Goal: Task Accomplishment & Management: Use online tool/utility

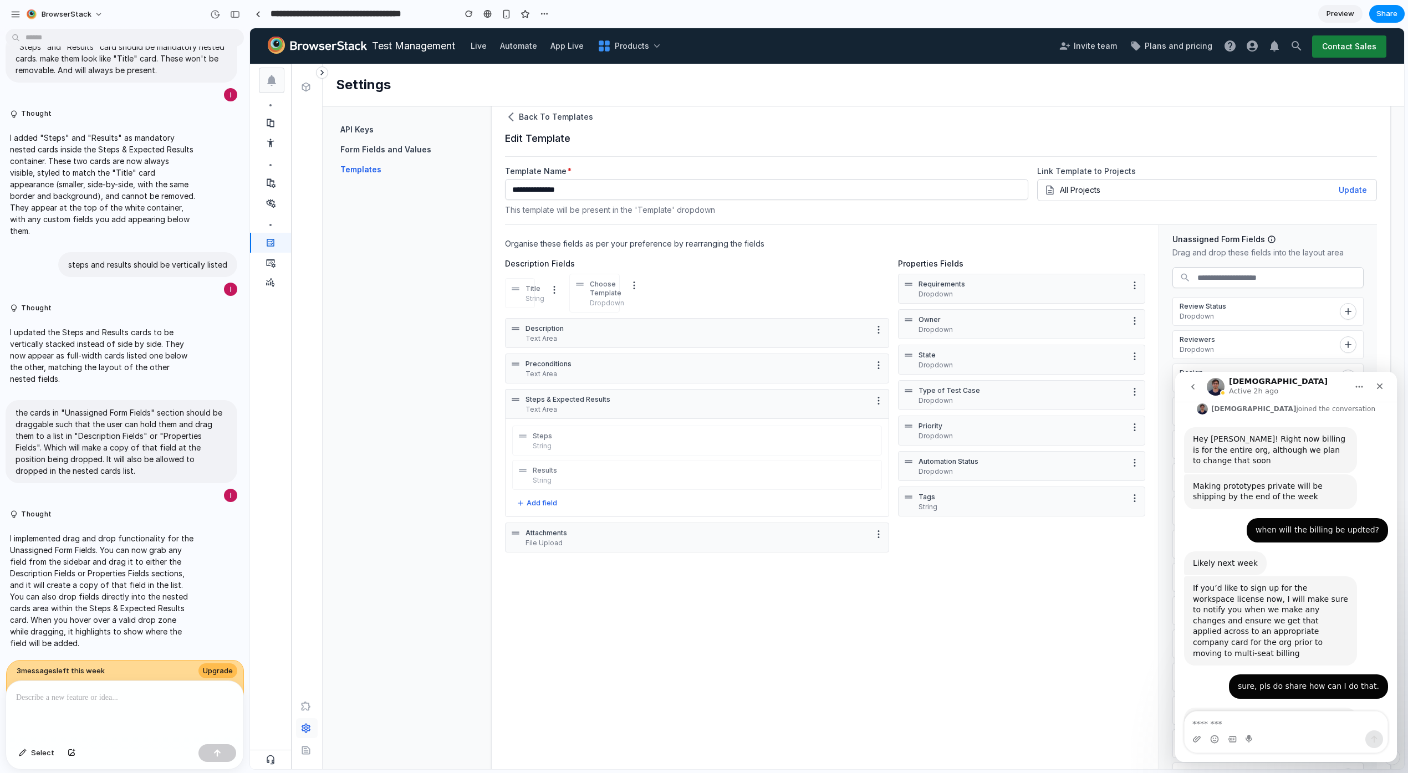
scroll to position [6, 0]
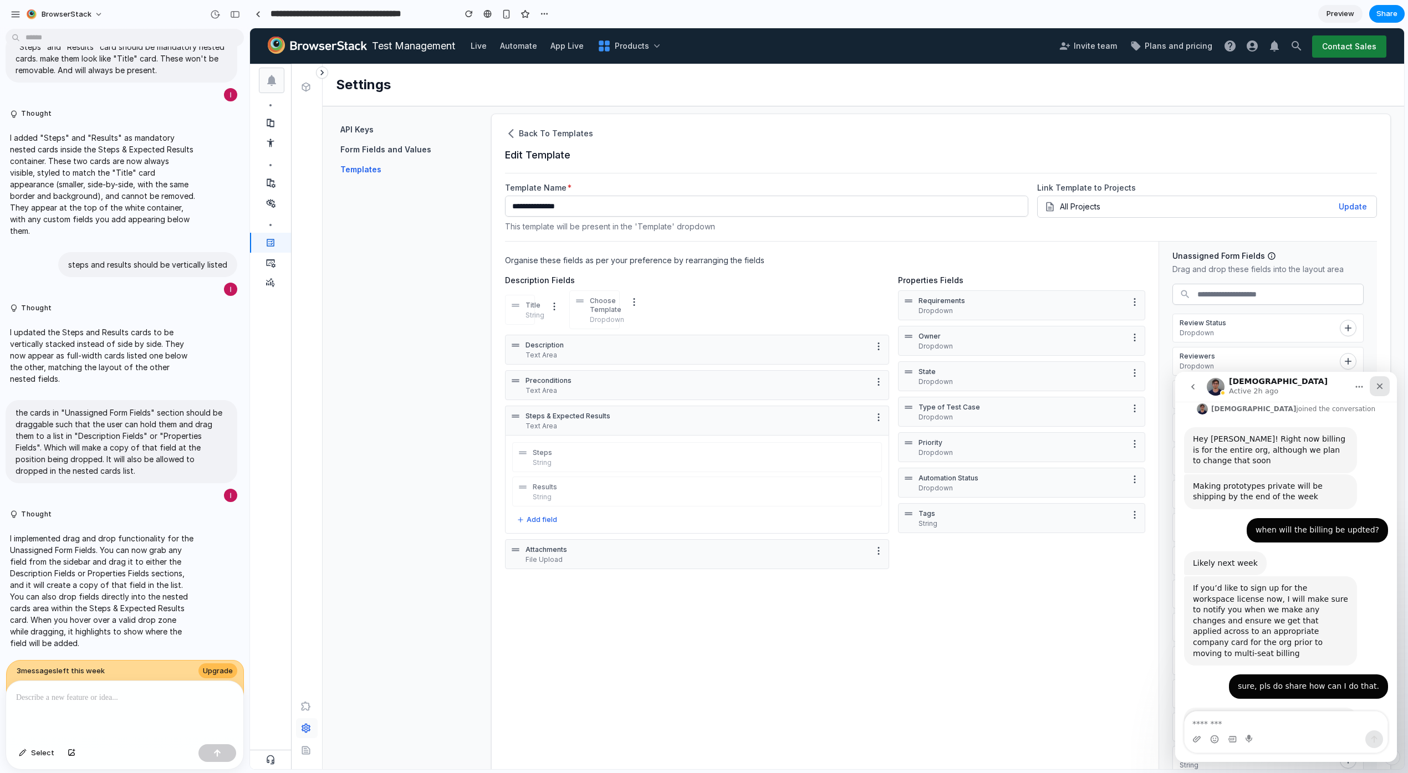
click at [1388, 386] on div "Close" at bounding box center [1380, 386] width 20 height 20
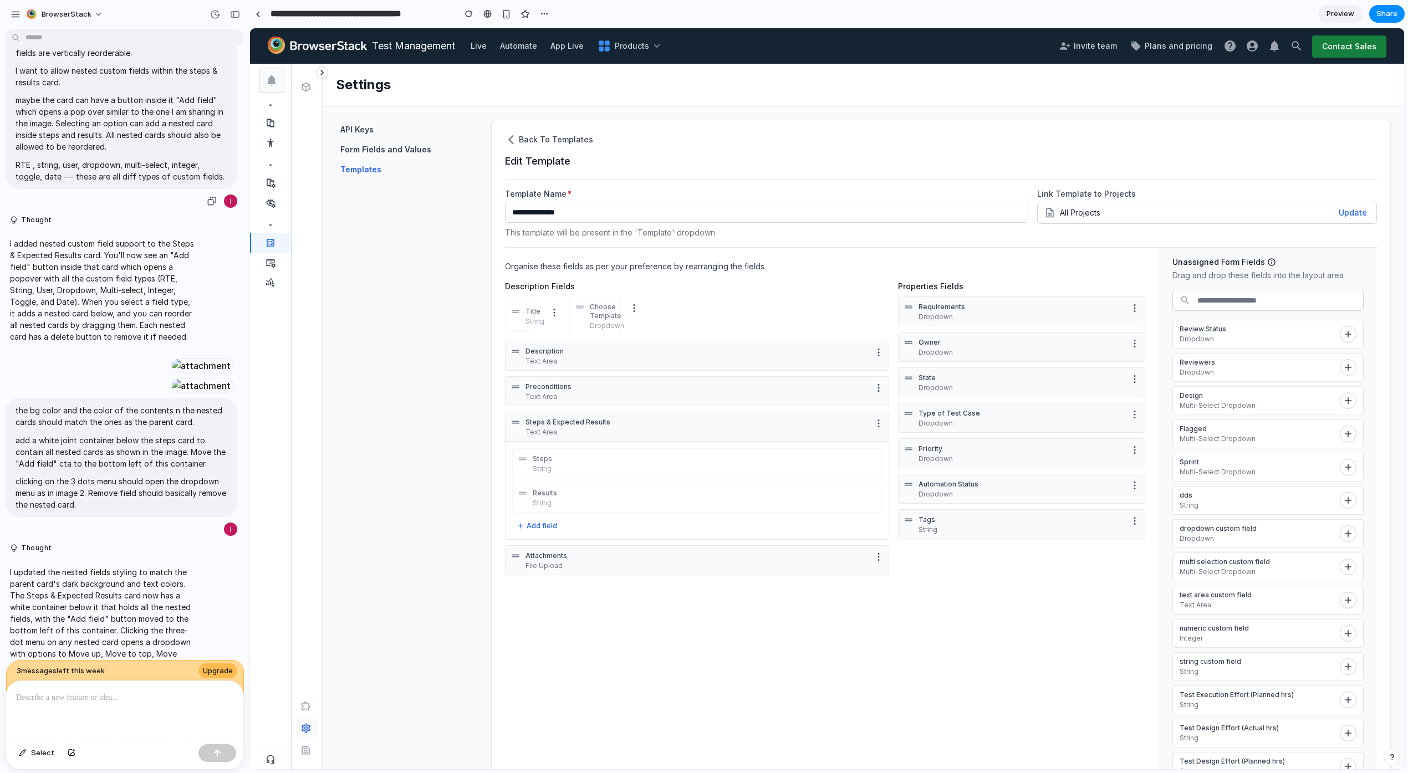
scroll to position [0, 0]
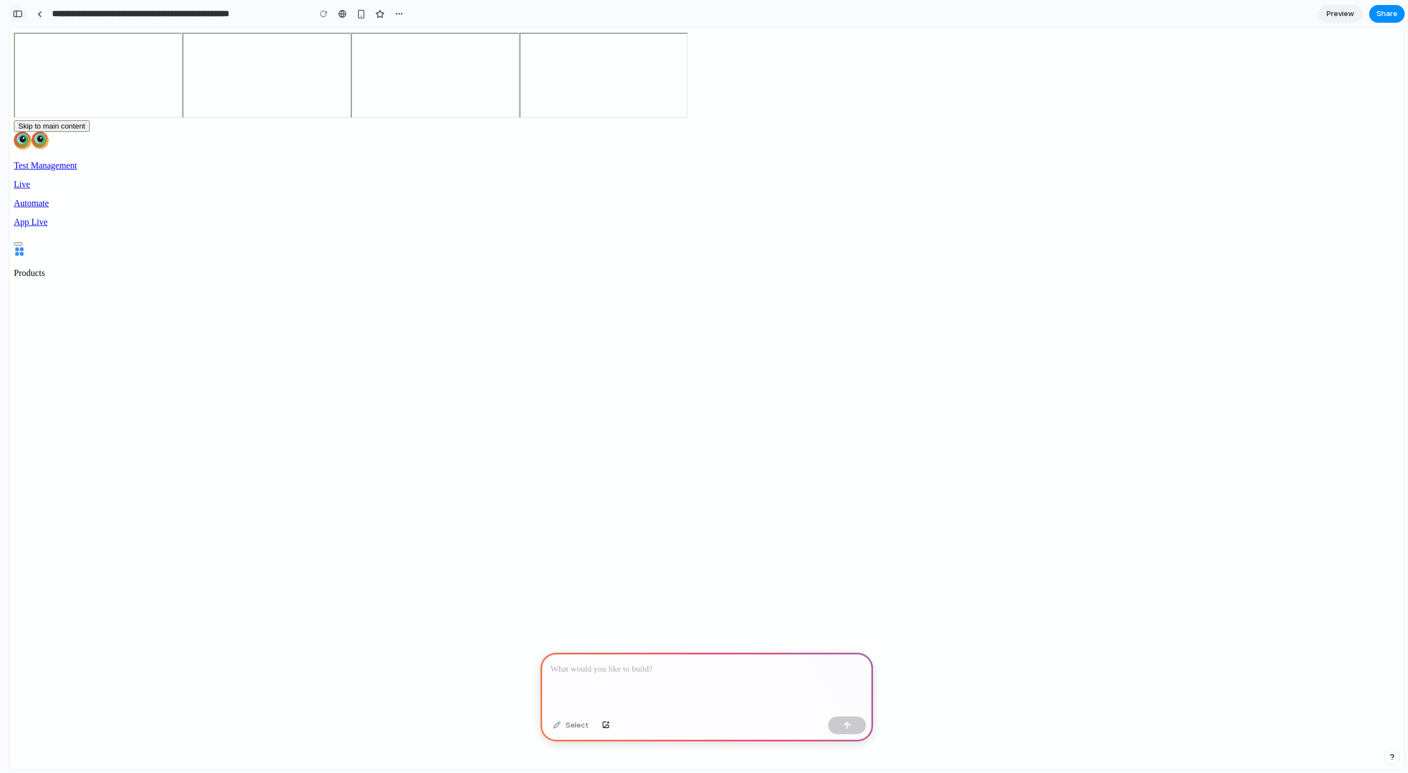
click at [22, 13] on div "button" at bounding box center [18, 14] width 10 height 8
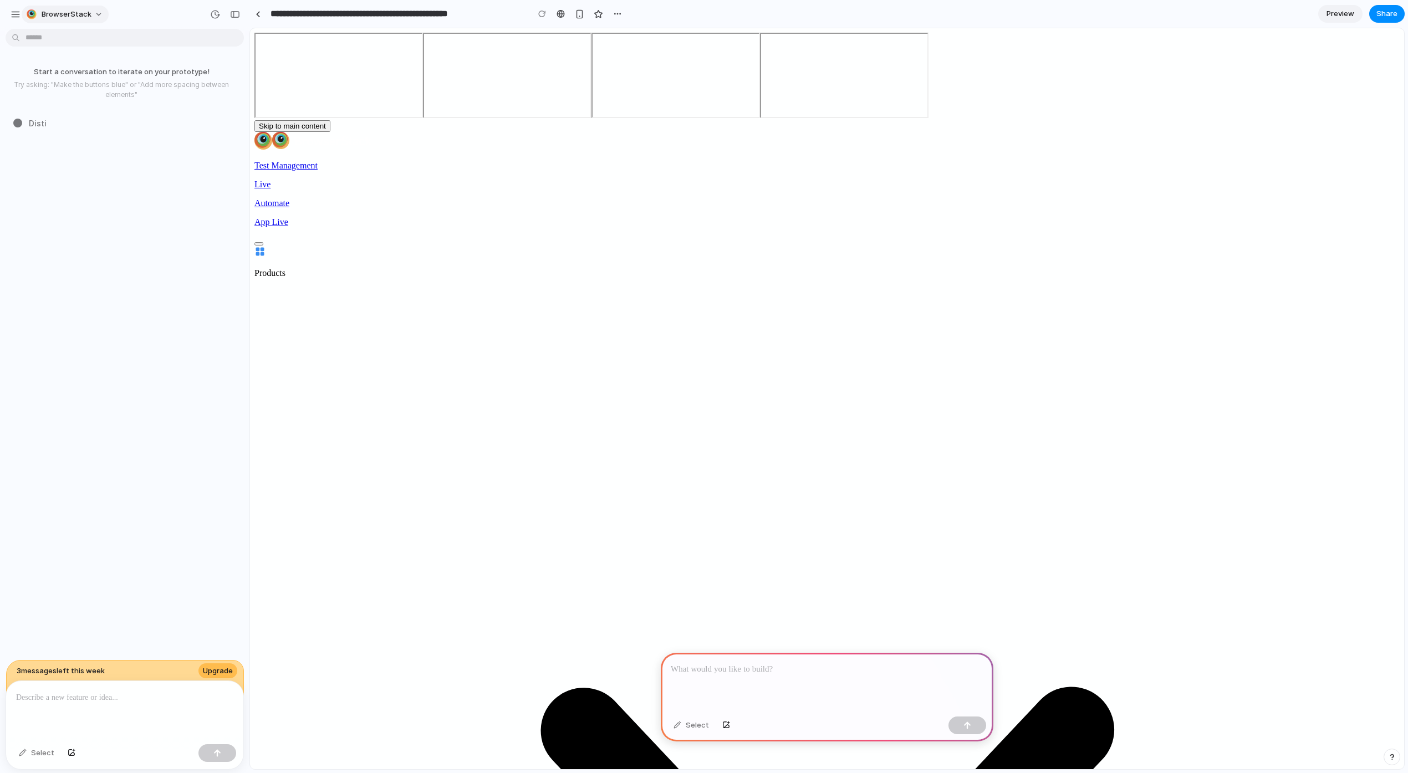
click at [95, 14] on button "BrowserStack" at bounding box center [65, 15] width 87 height 18
click at [55, 18] on div "Settings Invite members Change theme Sign out" at bounding box center [704, 386] width 1408 height 773
click at [19, 14] on div "button" at bounding box center [16, 14] width 10 height 10
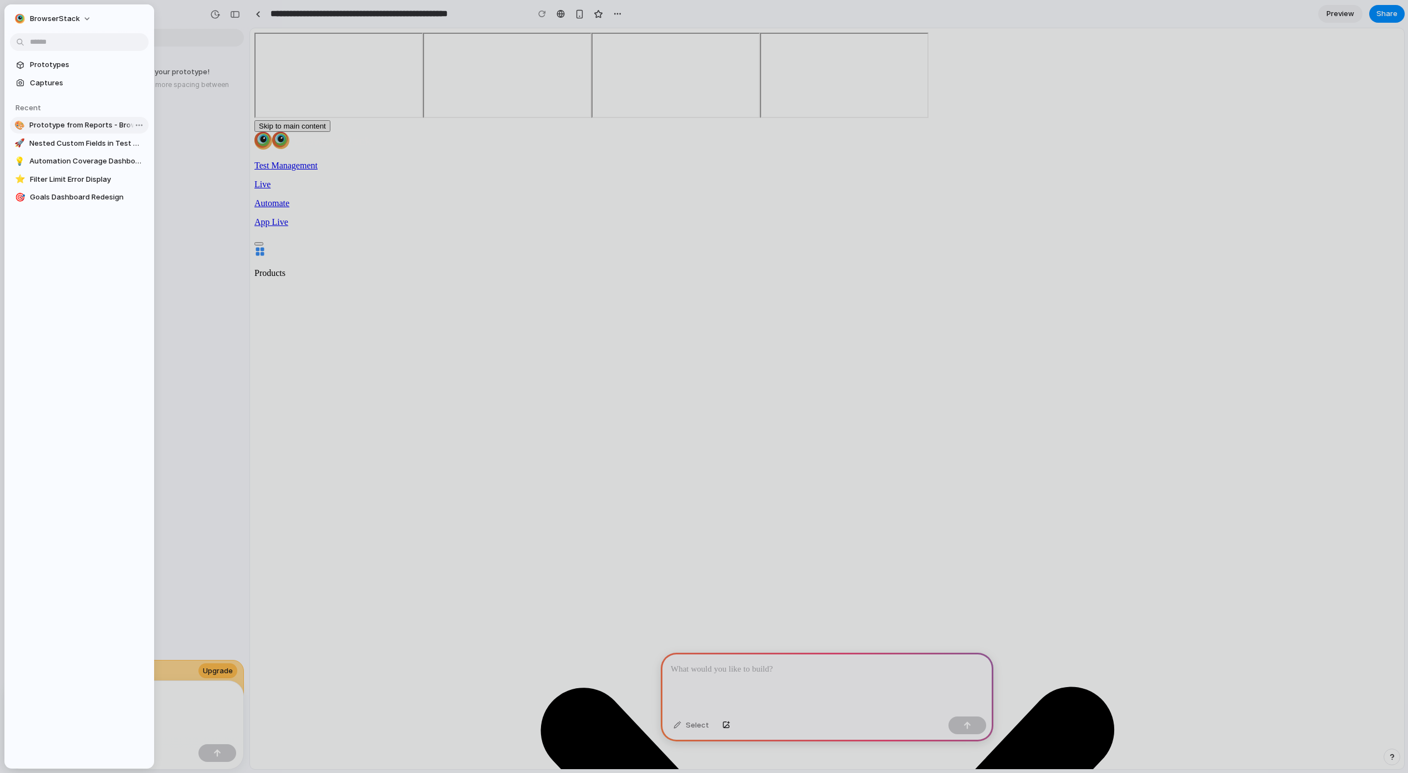
click at [70, 123] on span "Prototype from Reports - BrowserStack Test Management" at bounding box center [86, 125] width 115 height 11
click at [66, 156] on span "Automation Coverage Dashboard" at bounding box center [86, 161] width 115 height 11
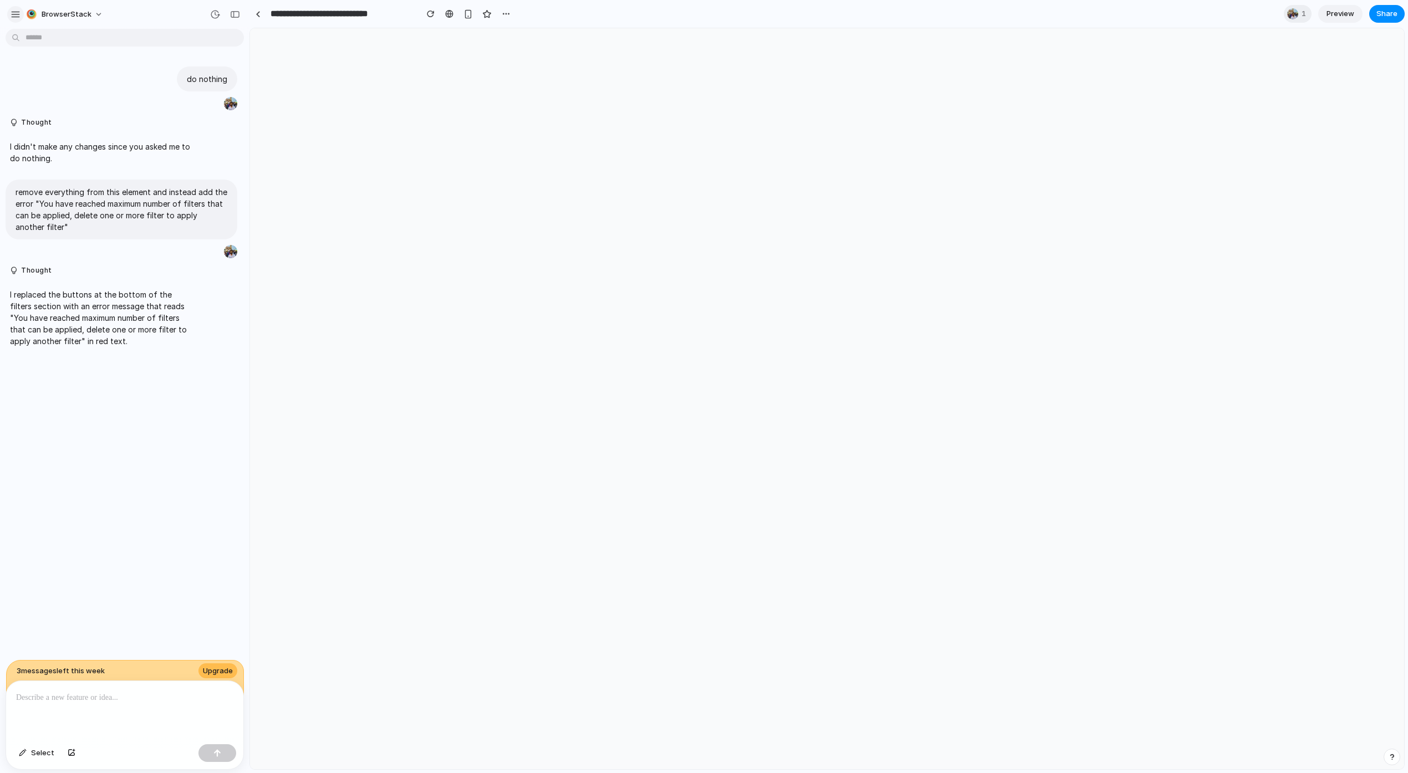
click at [18, 14] on div "button" at bounding box center [16, 14] width 10 height 10
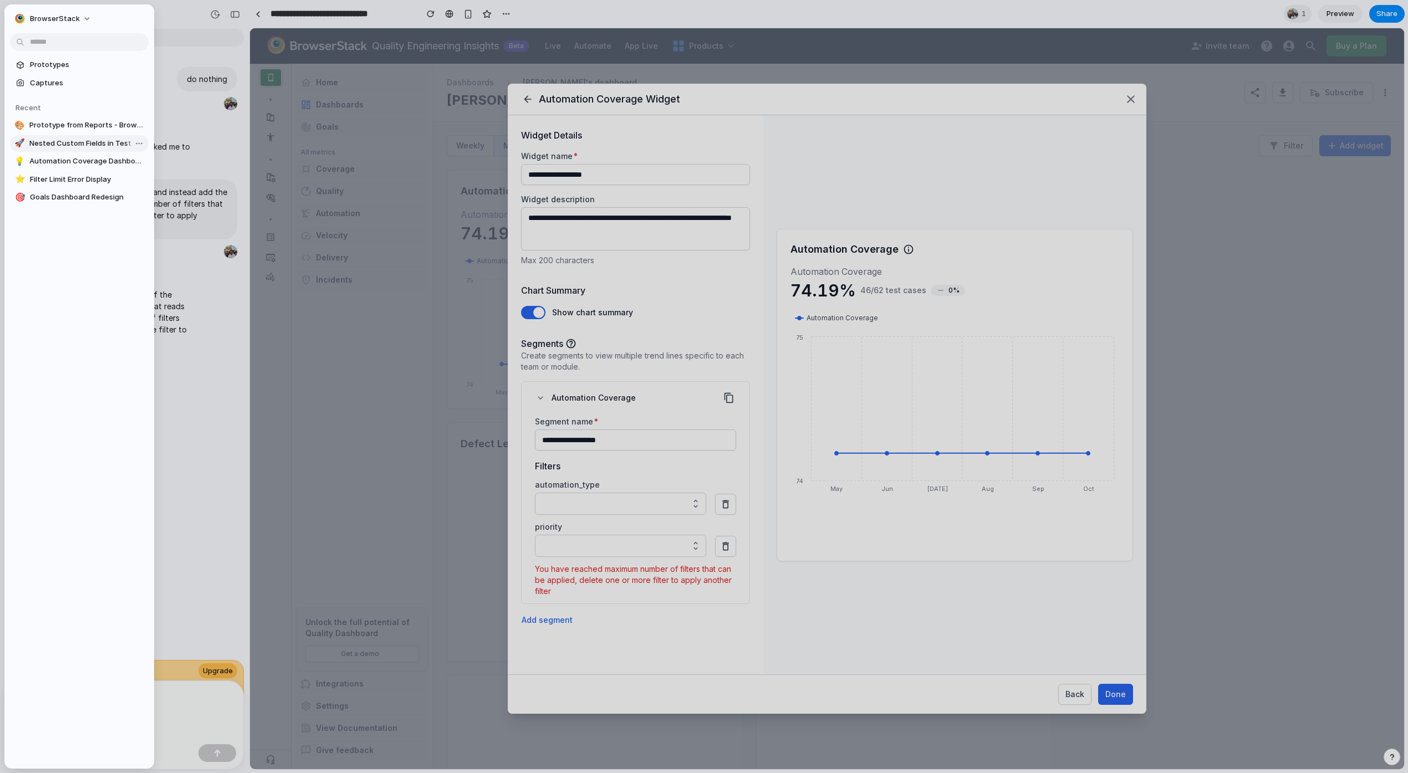
click at [86, 147] on span "Nested Custom Fields in Test Management" at bounding box center [86, 143] width 115 height 11
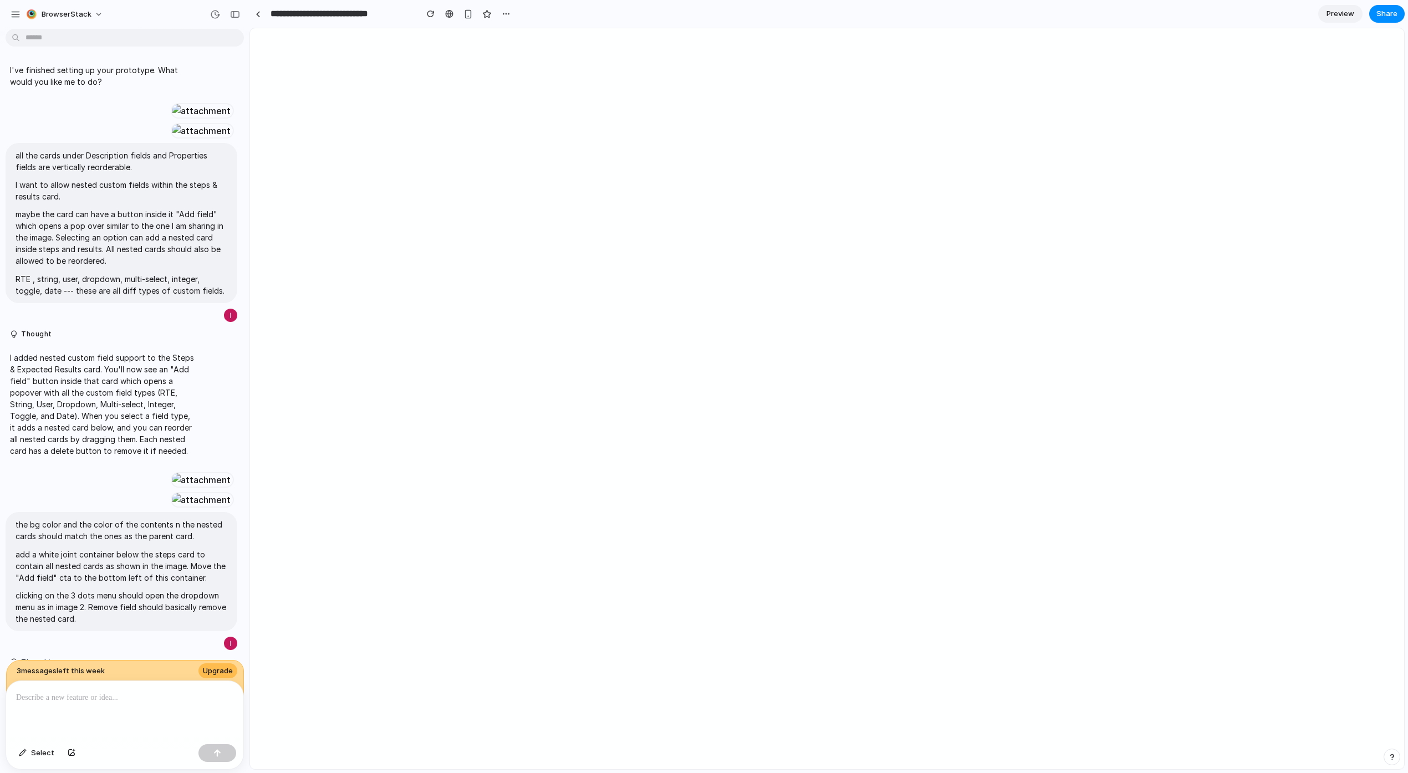
type input "**********"
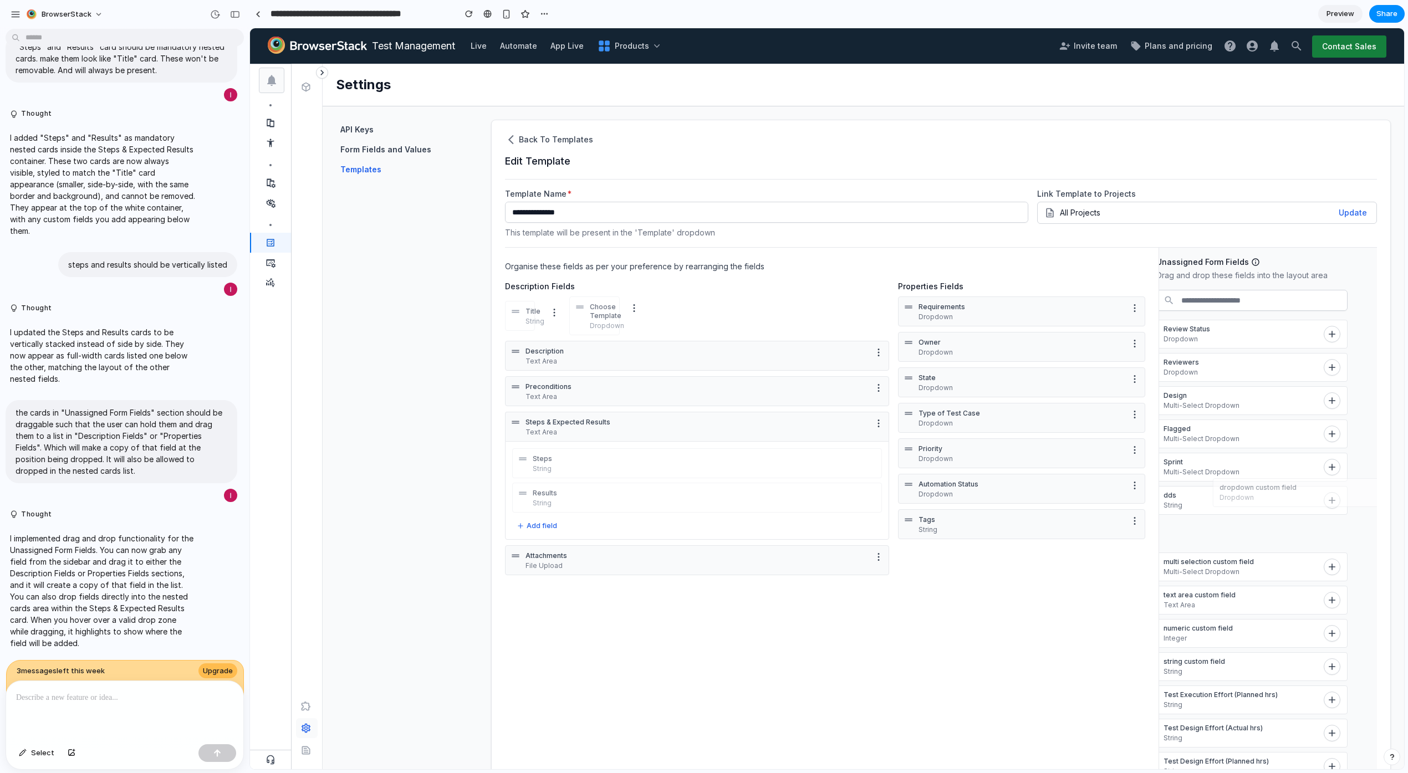
drag, startPoint x: 1297, startPoint y: 537, endPoint x: 1333, endPoint y: 496, distance: 54.6
click at [1333, 496] on p "Dropdown" at bounding box center [1298, 497] width 156 height 9
drag, startPoint x: 1261, startPoint y: 506, endPoint x: 599, endPoint y: 479, distance: 662.6
click at [599, 479] on section "Organise these fields as per your preference by rearranging the fields Descript…" at bounding box center [941, 544] width 872 height 594
click at [545, 563] on button "Add field" at bounding box center [536, 562] width 49 height 13
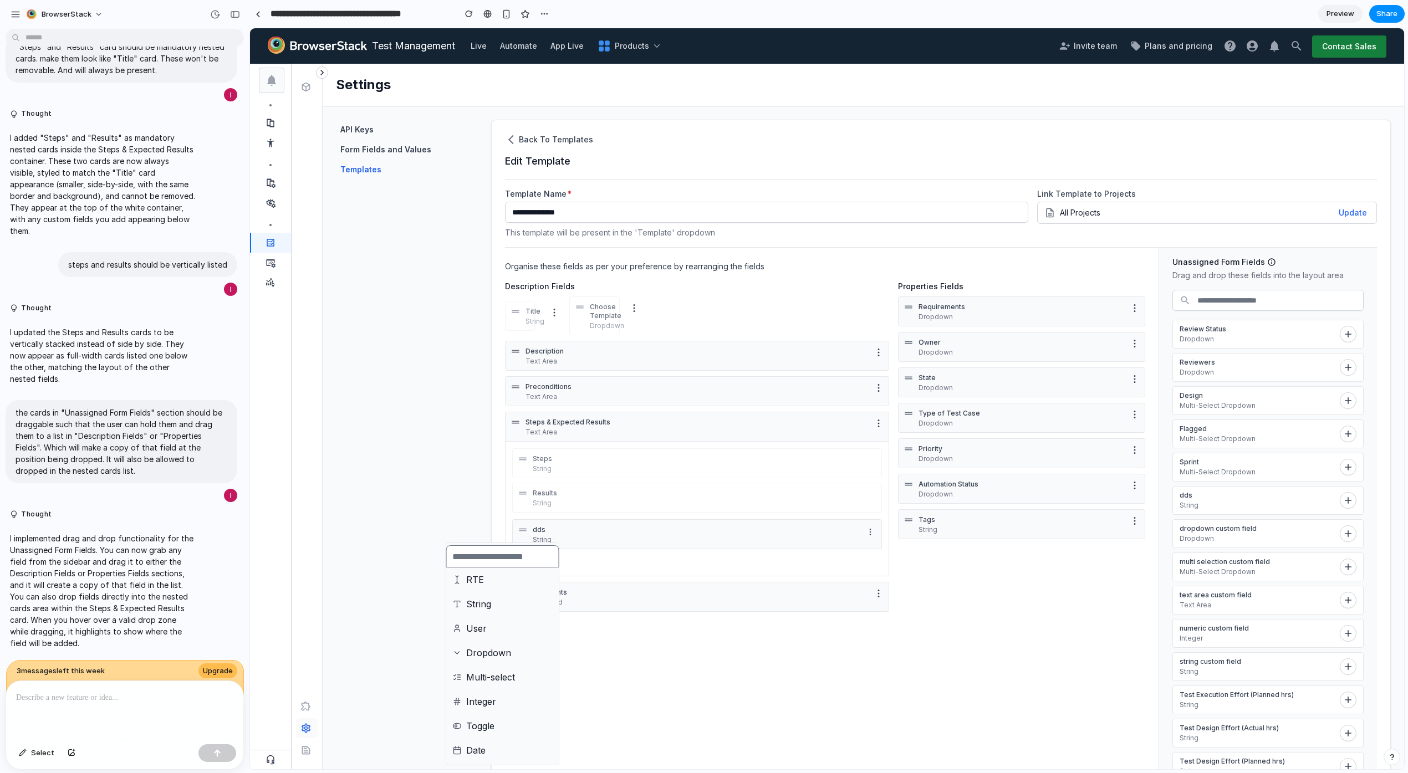
click at [513, 626] on li "User" at bounding box center [503, 628] width 109 height 19
drag, startPoint x: 865, startPoint y: 564, endPoint x: 859, endPoint y: 524, distance: 40.9
click at [862, 520] on div "dds String Custom User User" at bounding box center [697, 551] width 370 height 62
drag, startPoint x: 823, startPoint y: 566, endPoint x: 831, endPoint y: 539, distance: 27.9
click at [831, 539] on div "dds String Custom User User" at bounding box center [697, 551] width 370 height 62
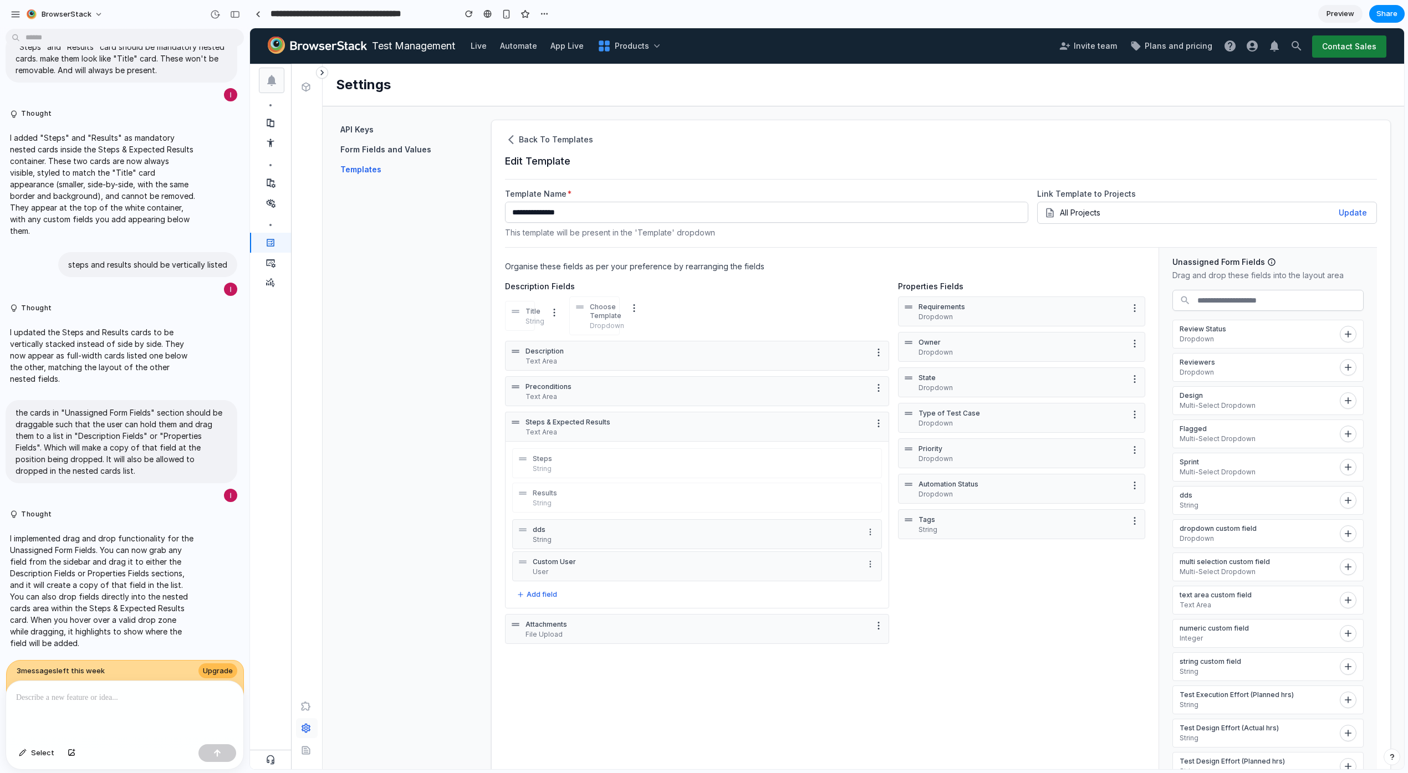
drag, startPoint x: 523, startPoint y: 564, endPoint x: 524, endPoint y: 547, distance: 17.8
click at [524, 557] on icon at bounding box center [522, 562] width 11 height 11
click at [527, 539] on div "Custom User User" at bounding box center [697, 535] width 370 height 30
drag, startPoint x: 526, startPoint y: 533, endPoint x: 529, endPoint y: 570, distance: 37.3
click at [868, 536] on icon "More options" at bounding box center [870, 532] width 9 height 9
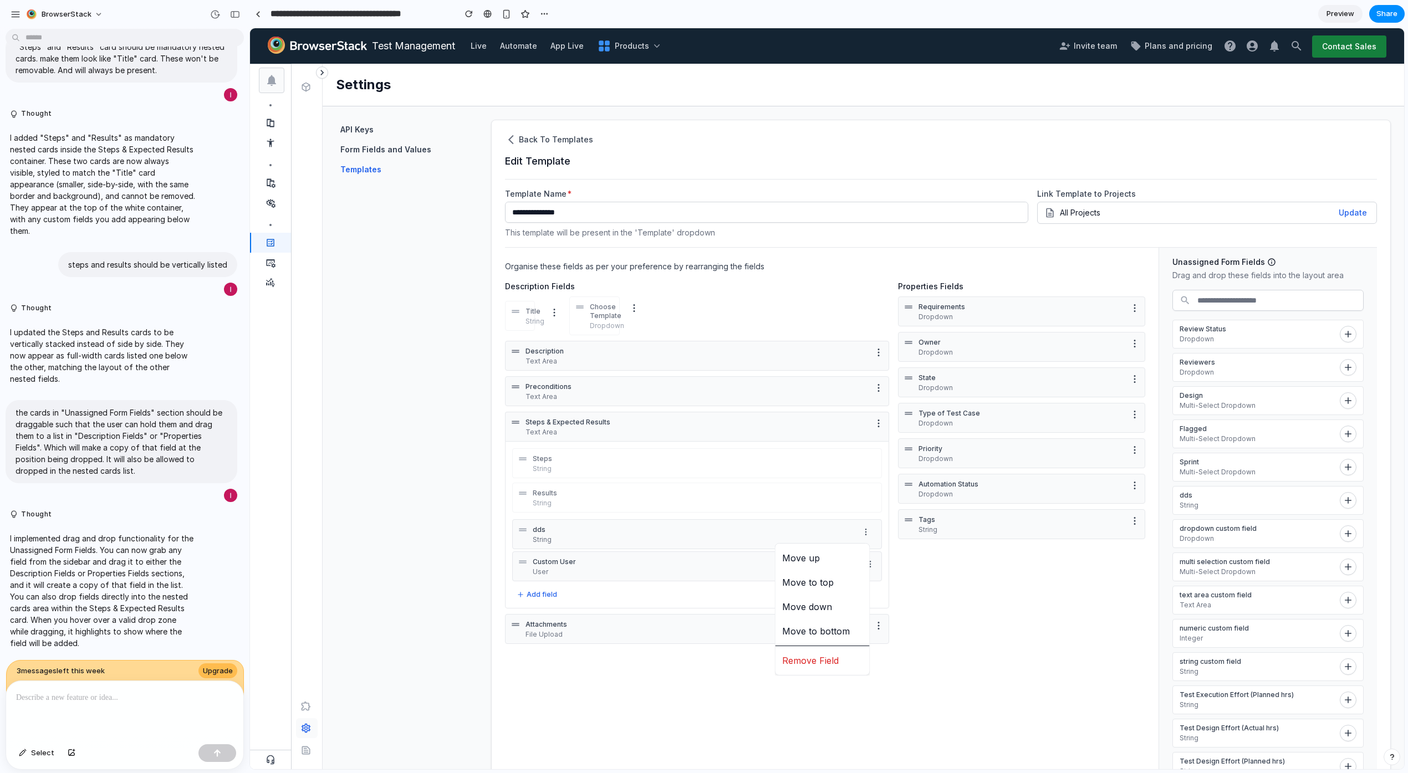
click at [813, 662] on span "Remove Field" at bounding box center [810, 660] width 57 height 13
click at [534, 425] on p "Steps & Expected Results" at bounding box center [697, 422] width 343 height 9
drag, startPoint x: 1035, startPoint y: 416, endPoint x: 1002, endPoint y: 413, distance: 32.9
click at [1002, 413] on p "Type of Test Case" at bounding box center [1022, 413] width 206 height 9
click at [873, 390] on icon "button" at bounding box center [878, 388] width 11 height 11
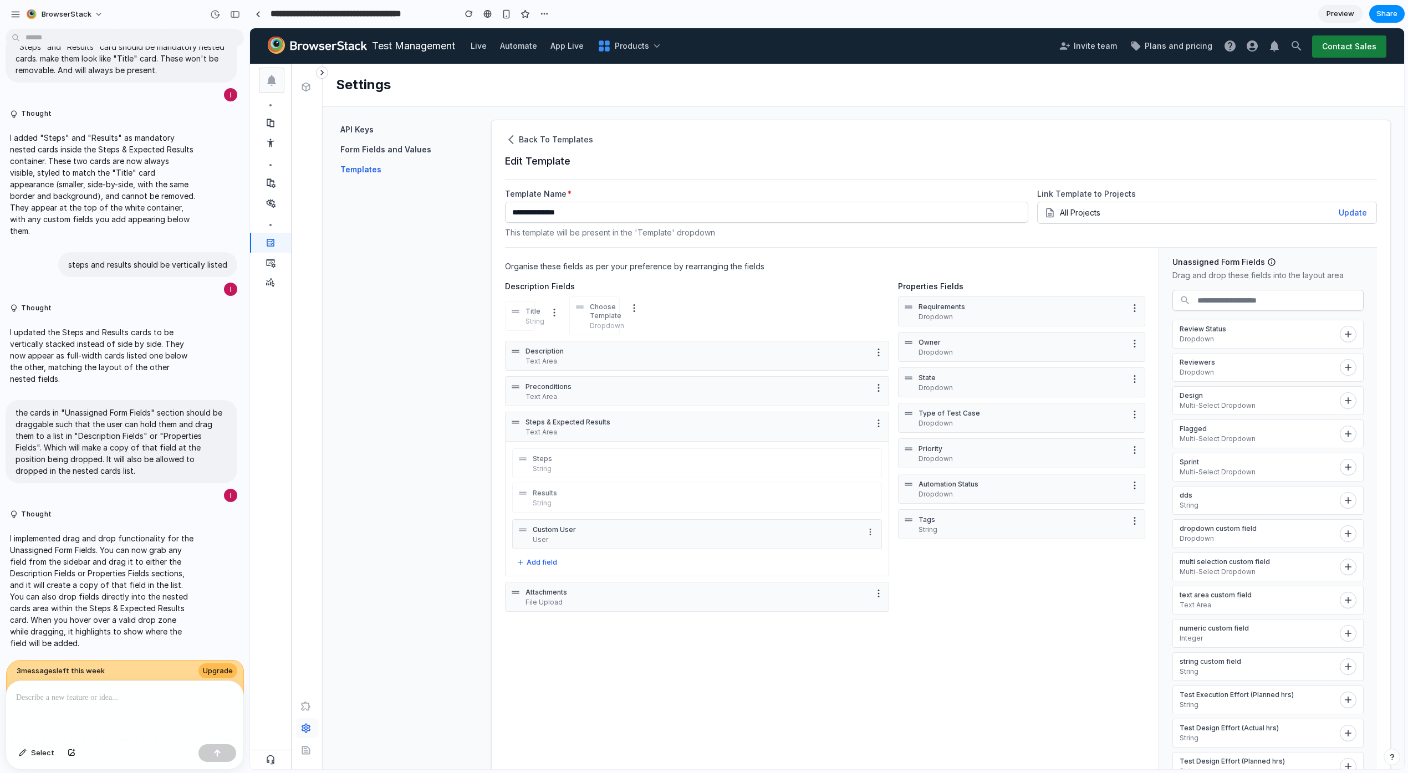
click at [880, 389] on icon "button" at bounding box center [878, 388] width 11 height 11
click at [722, 420] on p "Steps & Expected Results" at bounding box center [697, 422] width 343 height 9
drag, startPoint x: 512, startPoint y: 421, endPoint x: 584, endPoint y: 517, distance: 120.0
click at [530, 499] on div "Steps & Expected Results Text Area Steps String Results String Custom User User…" at bounding box center [697, 494] width 384 height 165
click at [588, 612] on div "Attachments File Upload" at bounding box center [697, 597] width 384 height 30
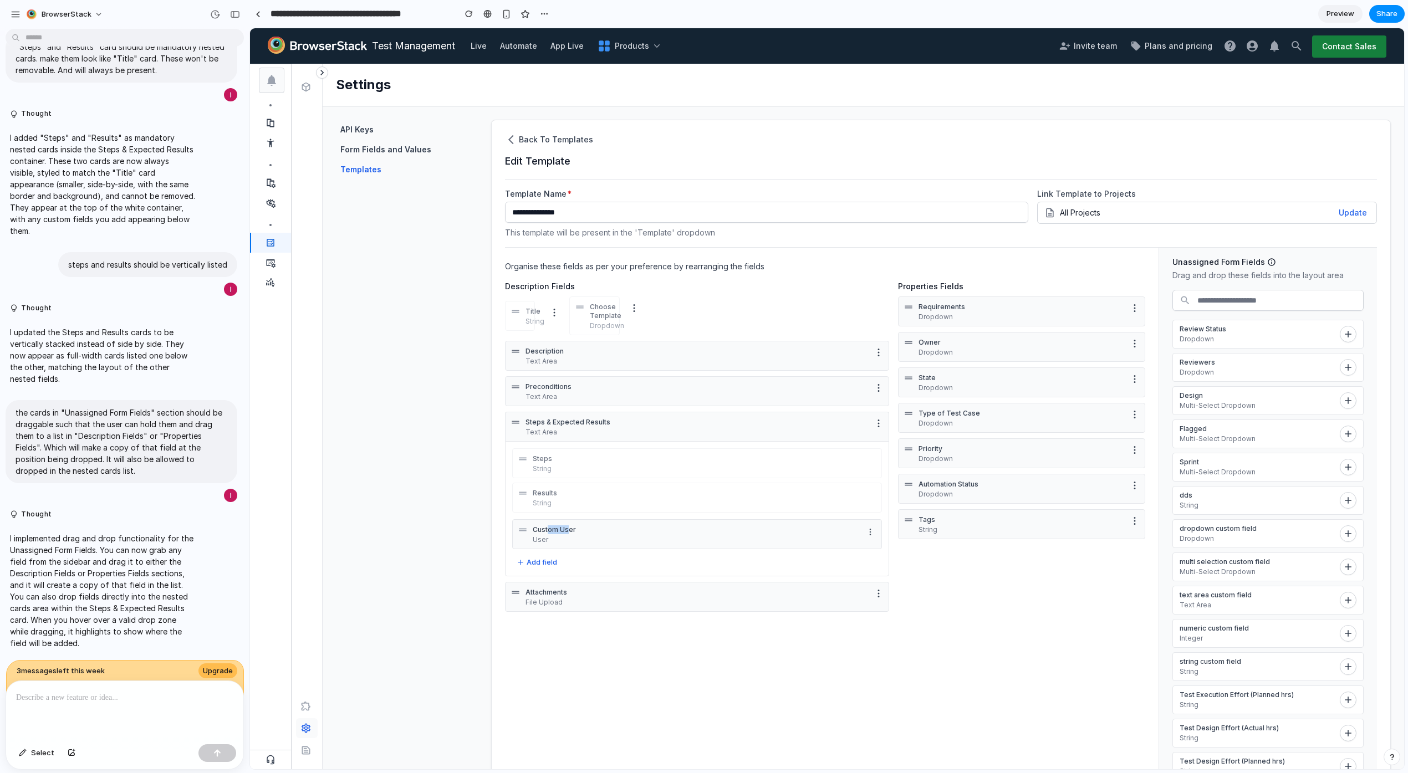
drag, startPoint x: 549, startPoint y: 533, endPoint x: 567, endPoint y: 532, distance: 17.8
click at [567, 532] on p "Custom User" at bounding box center [696, 530] width 327 height 9
click at [516, 530] on div "Custom User User" at bounding box center [697, 535] width 370 height 30
click at [529, 528] on div "Custom User User" at bounding box center [697, 535] width 370 height 30
drag, startPoint x: 1260, startPoint y: 599, endPoint x: 665, endPoint y: 554, distance: 596.1
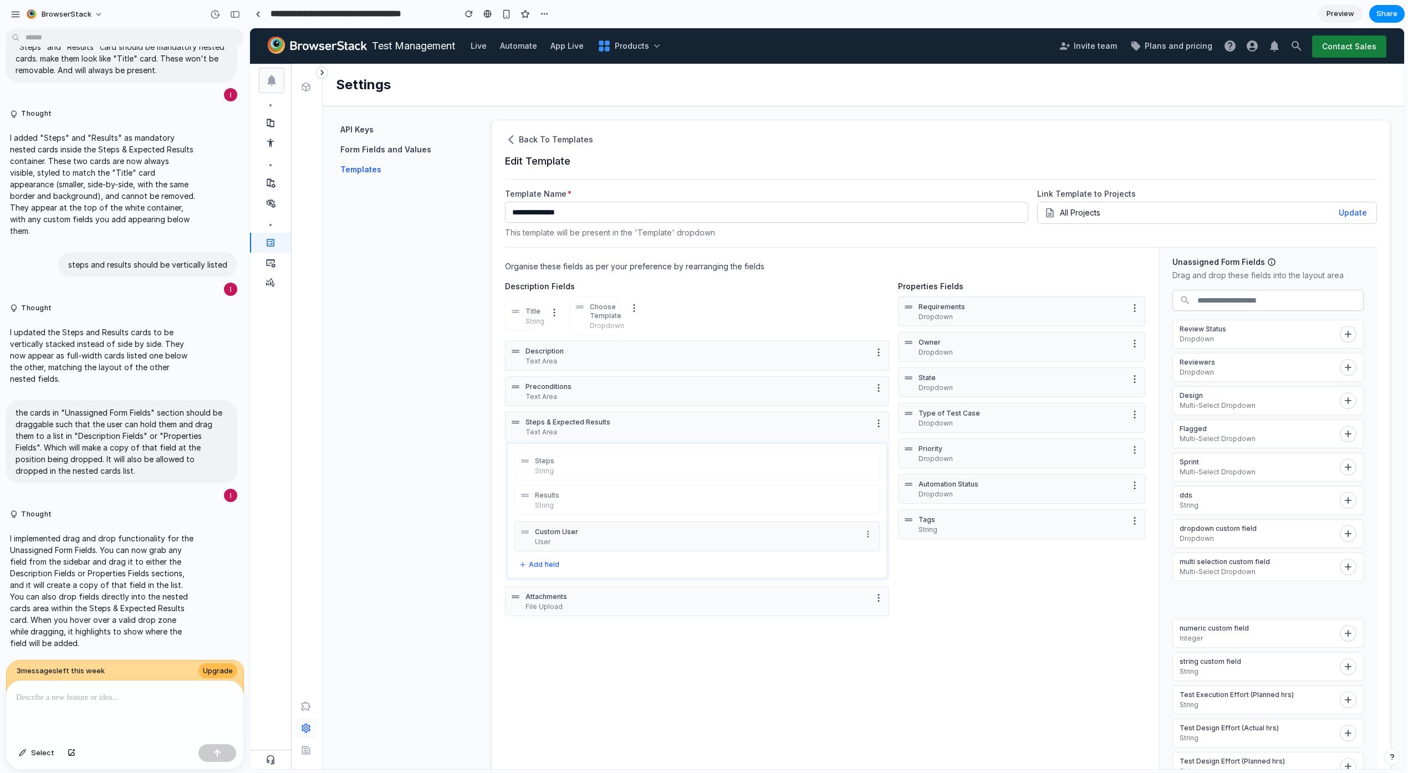
click at [665, 554] on section "Organise these fields as per your preference by rearranging the fields Descript…" at bounding box center [941, 544] width 872 height 594
drag, startPoint x: 1275, startPoint y: 599, endPoint x: 1004, endPoint y: 511, distance: 285.5
click at [1004, 511] on section "Organise these fields as per your preference by rearranging the fields Descript…" at bounding box center [941, 544] width 872 height 594
drag, startPoint x: 1295, startPoint y: 606, endPoint x: 944, endPoint y: 473, distance: 375.4
click at [944, 473] on section "Organise these fields as per your preference by rearranging the fields Descript…" at bounding box center [941, 544] width 872 height 594
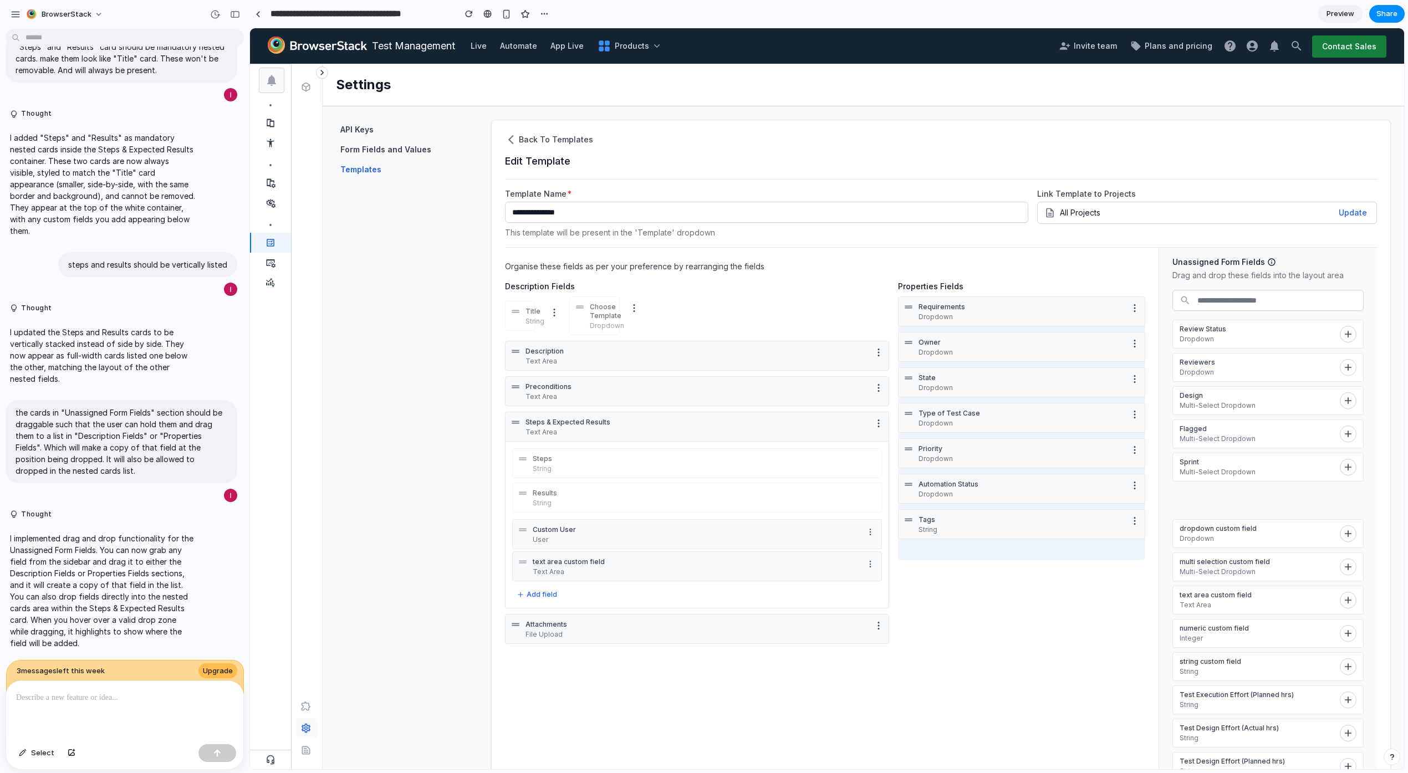
drag, startPoint x: 1271, startPoint y: 496, endPoint x: 1002, endPoint y: 457, distance: 272.2
click at [1002, 457] on section "Organise these fields as per your preference by rearranging the fields Descript…" at bounding box center [941, 544] width 872 height 594
click at [535, 593] on button "Add field" at bounding box center [536, 594] width 49 height 13
click at [605, 584] on div "RTE String User Dropdown Multi-select Integer Toggle Date" at bounding box center [827, 398] width 1154 height 741
click at [629, 706] on div "Organise these fields as per your preference by rearranging the fields Descript…" at bounding box center [832, 544] width 654 height 593
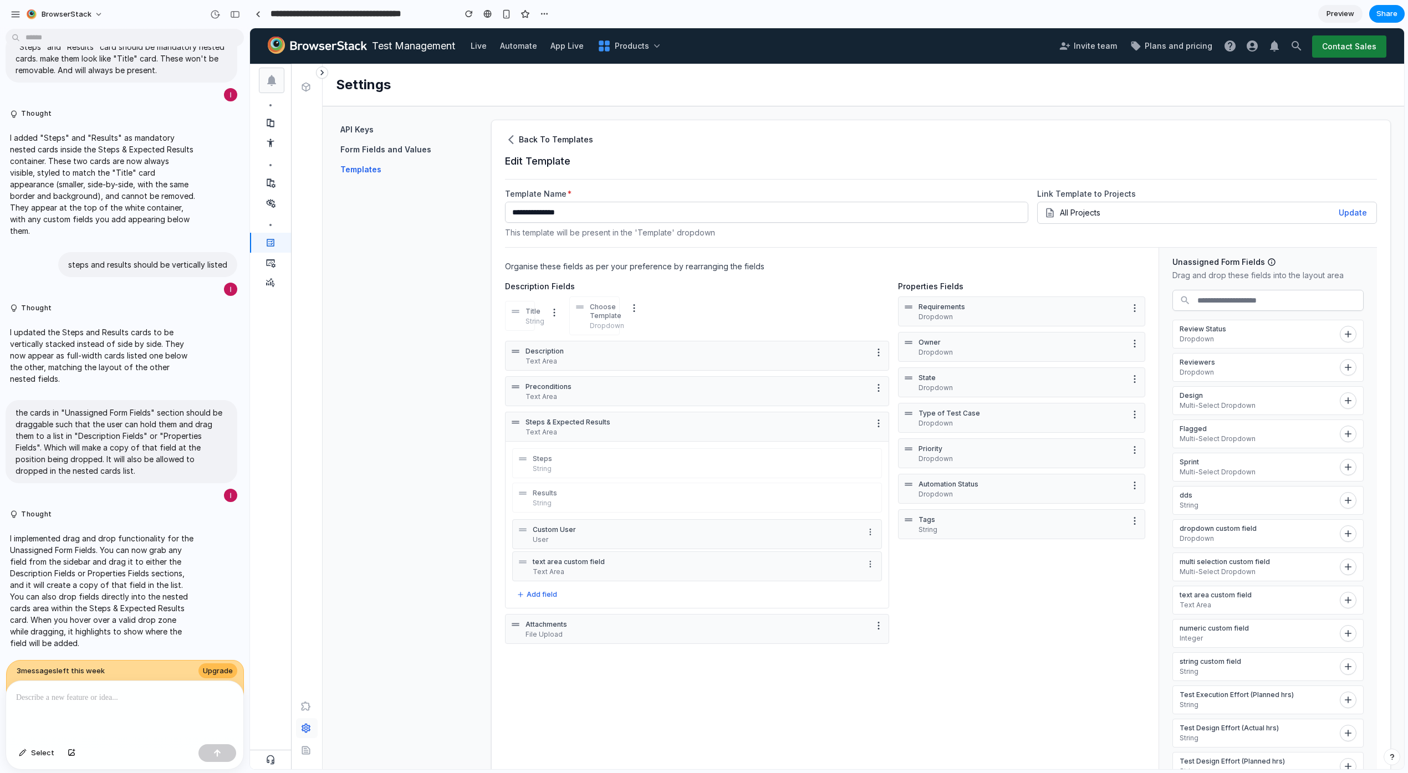
click at [511, 140] on icon "button" at bounding box center [511, 139] width 11 height 11
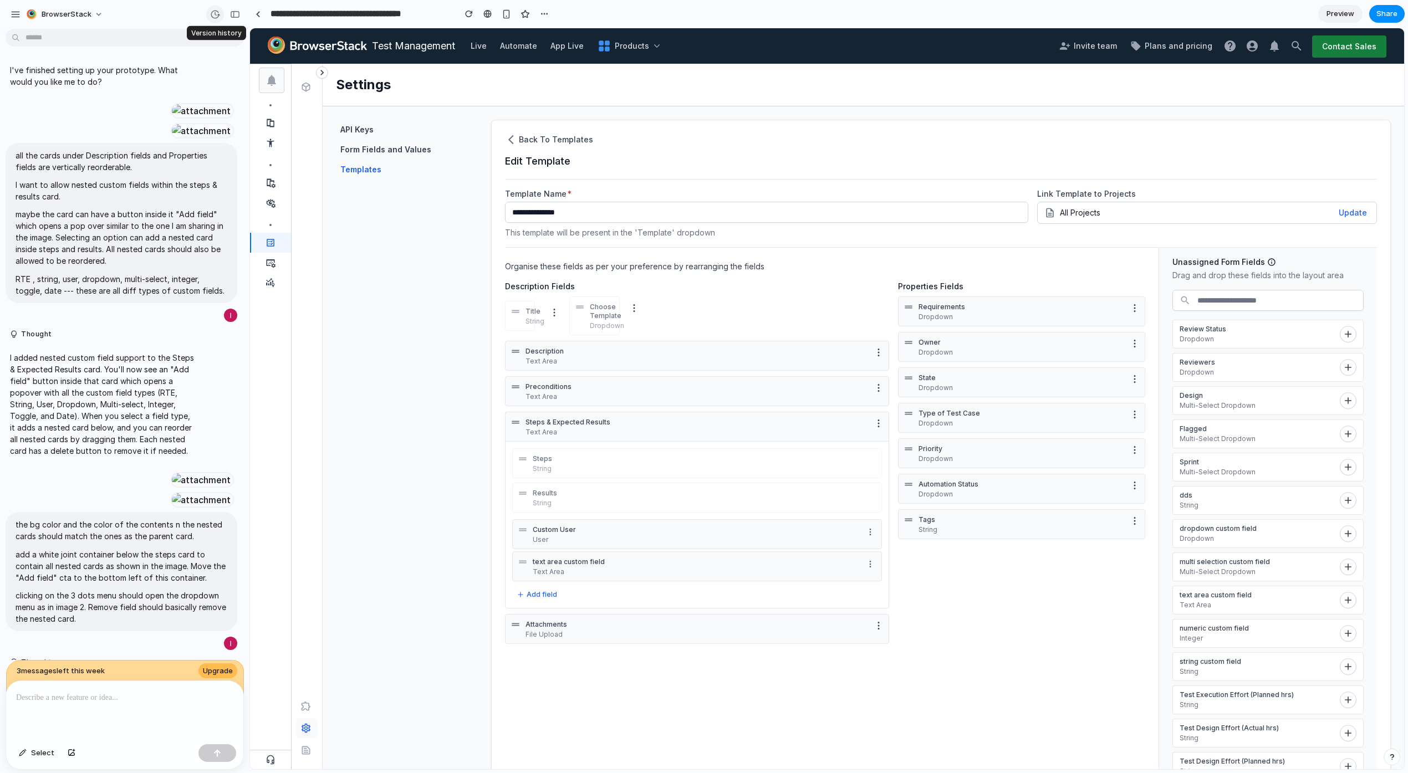
click at [220, 13] on button "button" at bounding box center [215, 15] width 18 height 18
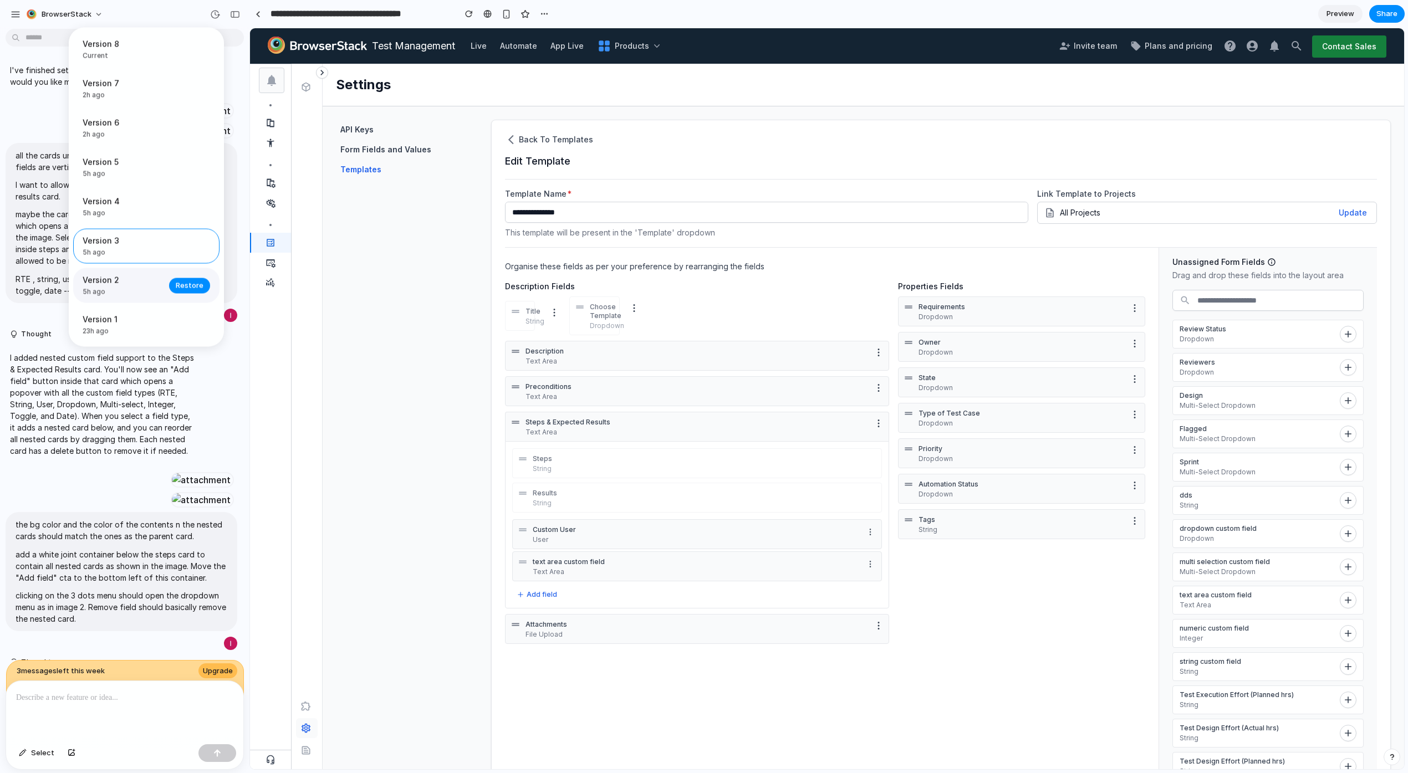
click at [121, 292] on span "5h ago" at bounding box center [123, 292] width 80 height 10
click at [844, 423] on div "Version 8 Current Version 7 2h ago Restore Version 6 2h ago Restore Version 5 5…" at bounding box center [704, 386] width 1408 height 773
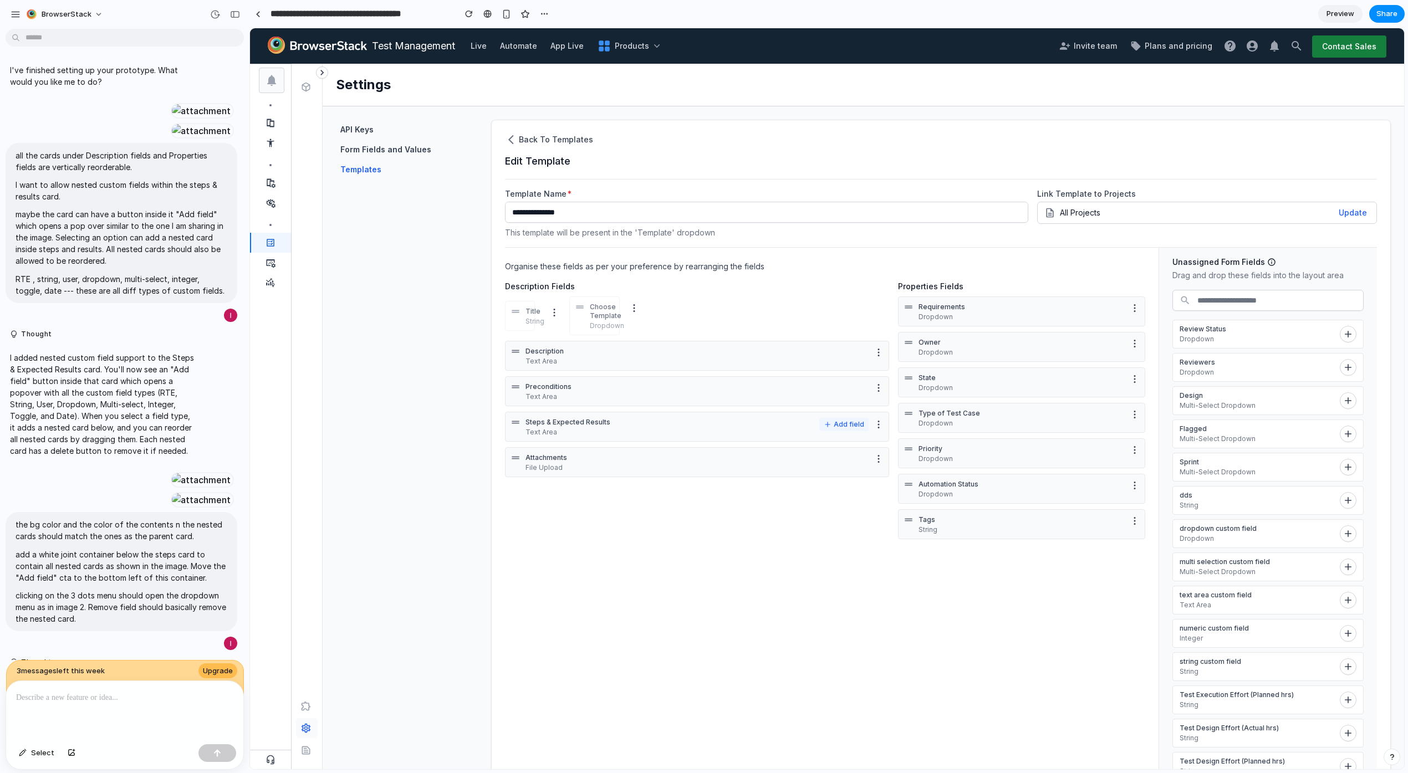
click at [842, 425] on button "Add field" at bounding box center [843, 424] width 49 height 13
click at [557, 462] on p "Steps" at bounding box center [705, 459] width 344 height 9
click at [528, 464] on div "Steps String" at bounding box center [697, 464] width 370 height 30
click at [539, 454] on div "Steps String" at bounding box center [705, 464] width 344 height 20
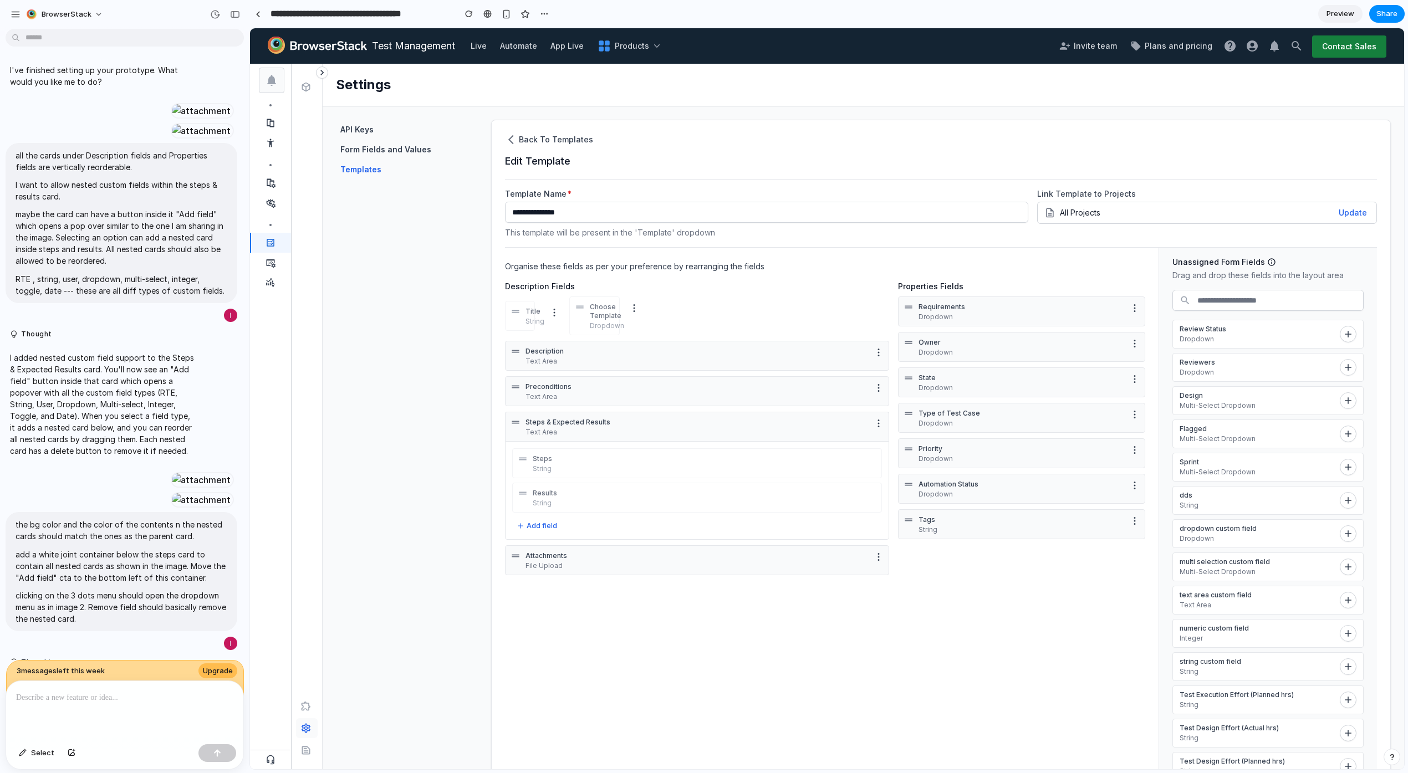
click at [553, 454] on div "Steps String" at bounding box center [705, 464] width 344 height 20
click at [534, 454] on div "Steps String" at bounding box center [705, 464] width 344 height 20
drag, startPoint x: 534, startPoint y: 454, endPoint x: 592, endPoint y: 476, distance: 61.8
click at [592, 476] on div "Steps String" at bounding box center [697, 464] width 370 height 30
click at [619, 460] on p "Steps" at bounding box center [705, 459] width 344 height 9
